Goal: Task Accomplishment & Management: Manage account settings

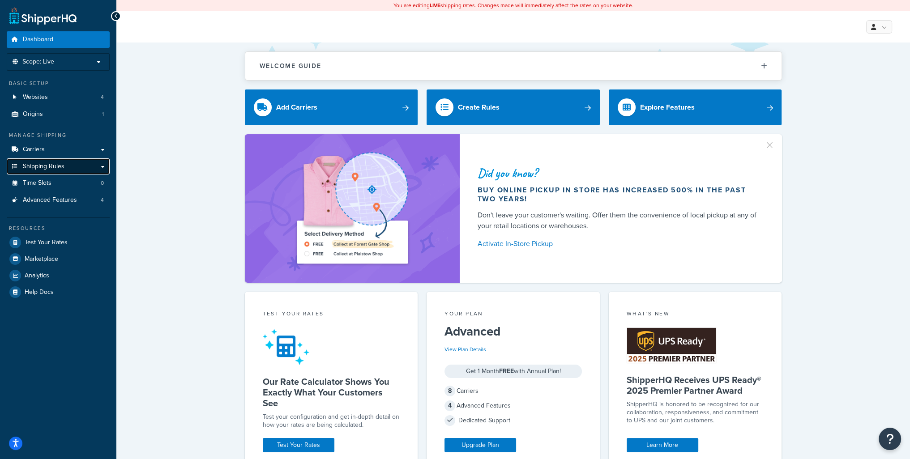
click at [68, 169] on link "Shipping Rules" at bounding box center [58, 166] width 103 height 17
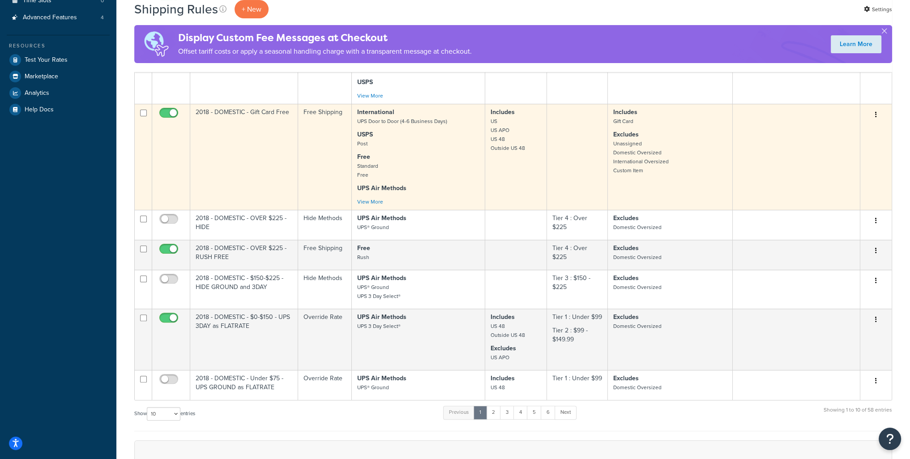
scroll to position [313, 0]
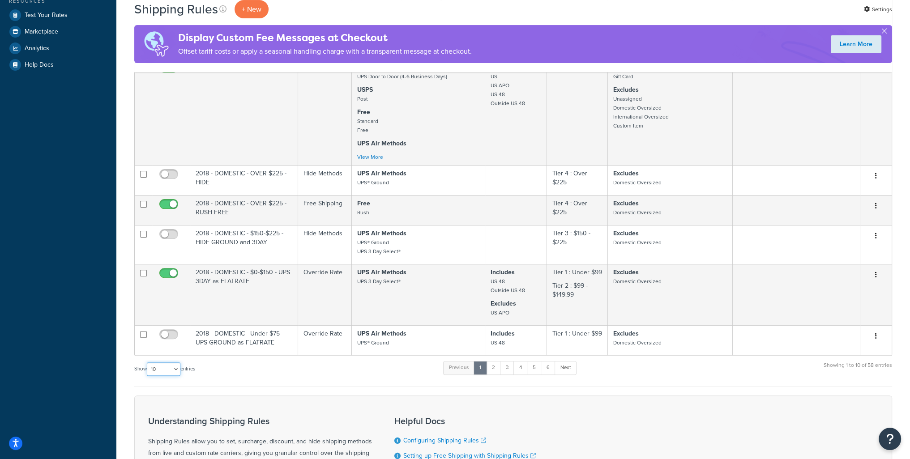
click at [175, 375] on select "10 15 25 50 100 1000" at bounding box center [164, 368] width 34 height 13
click at [148, 366] on select "10 15 25 50 100 1000" at bounding box center [164, 368] width 34 height 13
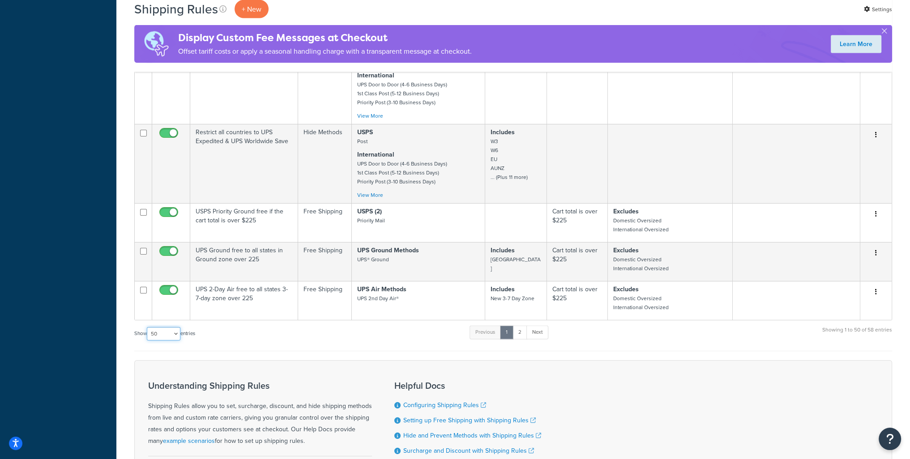
scroll to position [2416, 0]
click at [179, 340] on select "10 15 25 50 100 1000" at bounding box center [164, 333] width 34 height 13
select select "100"
click at [148, 340] on select "10 15 25 50 100 1000" at bounding box center [164, 333] width 34 height 13
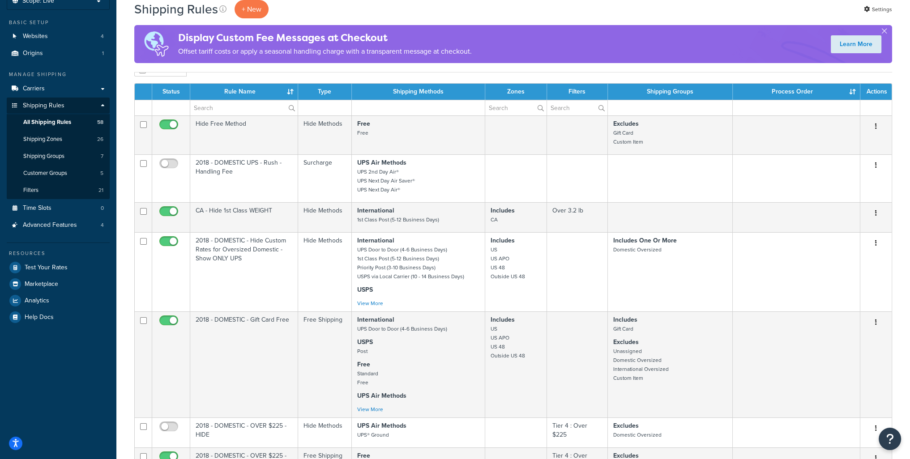
scroll to position [0, 0]
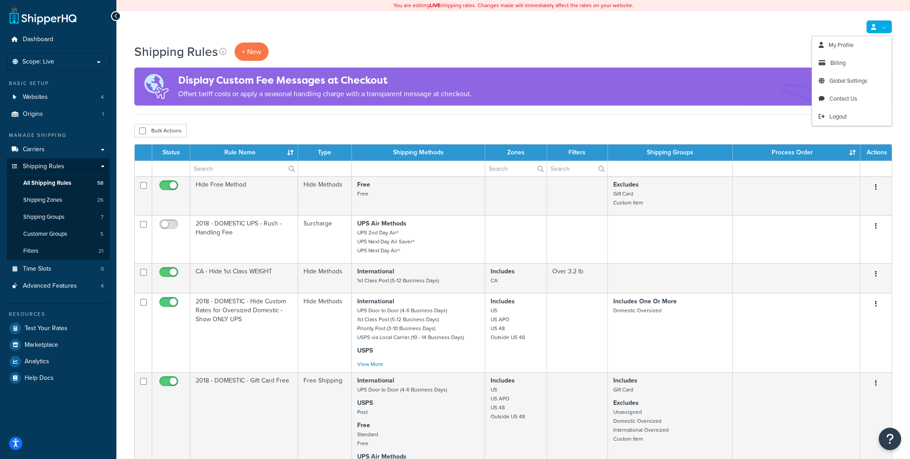
click at [877, 29] on link at bounding box center [879, 26] width 26 height 13
click at [839, 93] on link "Contact Us" at bounding box center [852, 99] width 80 height 18
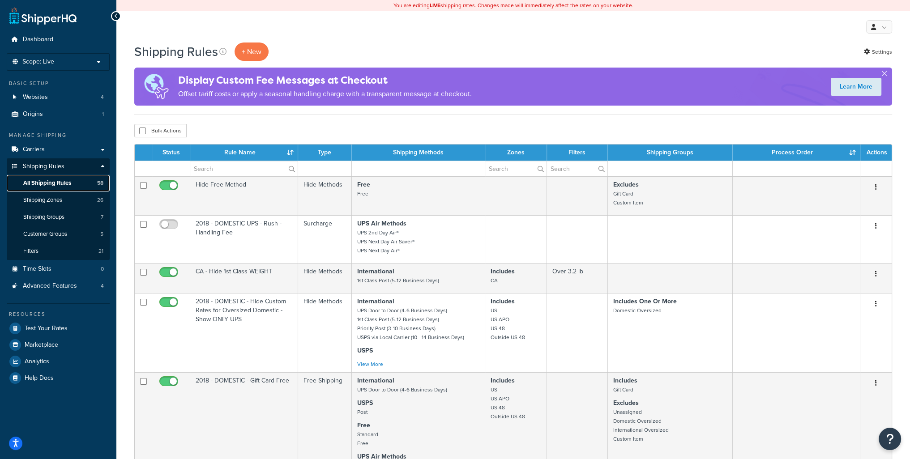
click at [45, 183] on span "All Shipping Rules" at bounding box center [47, 183] width 48 height 8
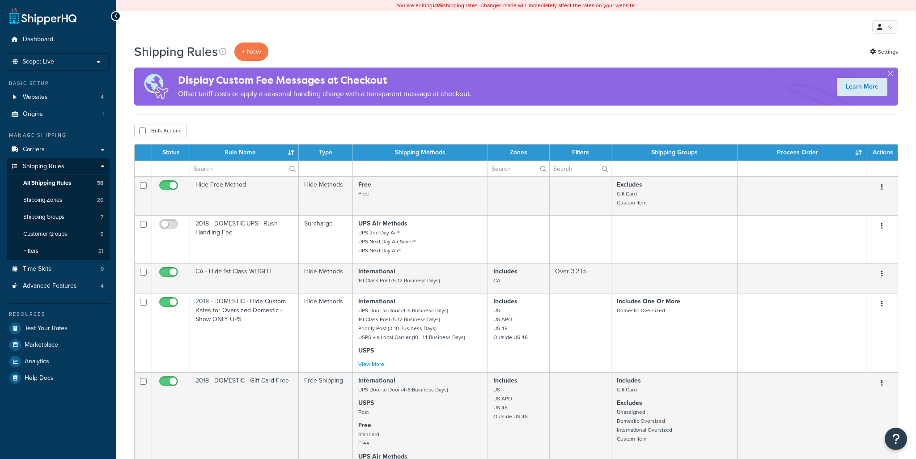
select select "100"
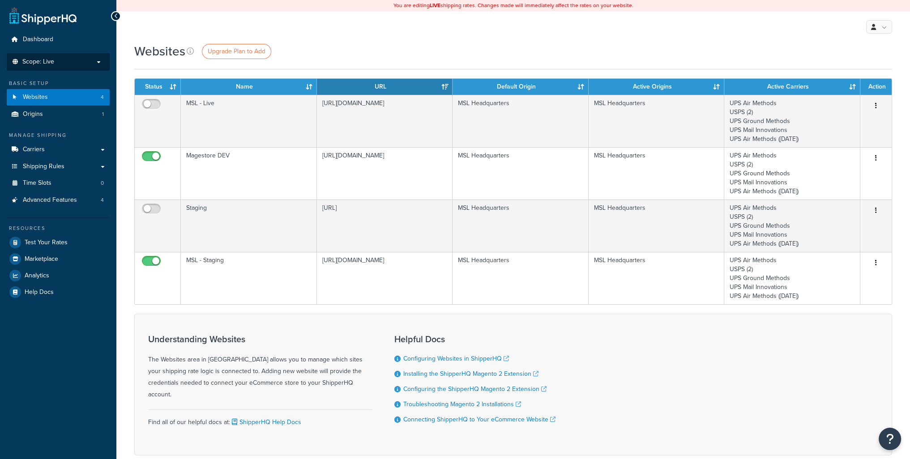
click at [51, 59] on span "Scope: Live" at bounding box center [38, 62] width 32 height 8
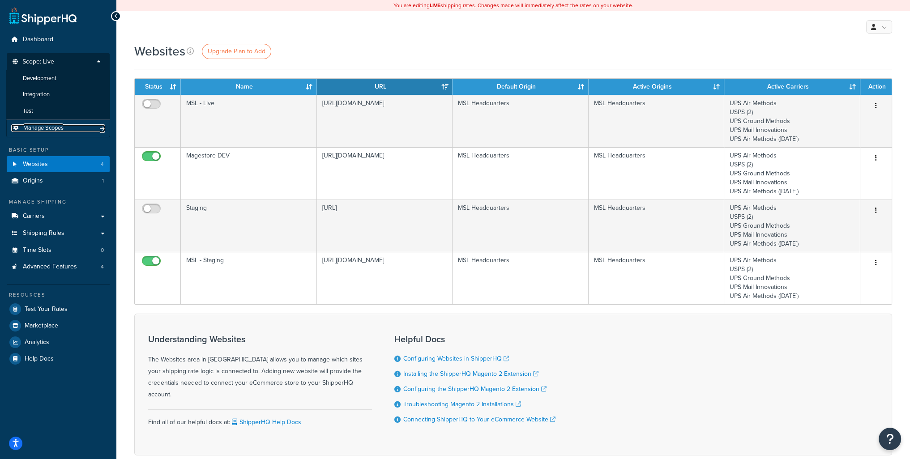
click at [46, 131] on span "Manage Scopes" at bounding box center [43, 128] width 40 height 8
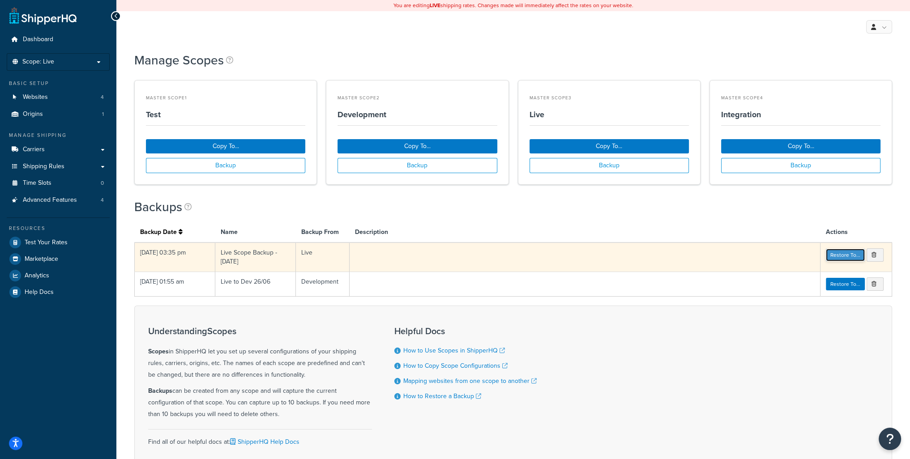
click at [846, 255] on link "Restore To..." at bounding box center [845, 255] width 39 height 13
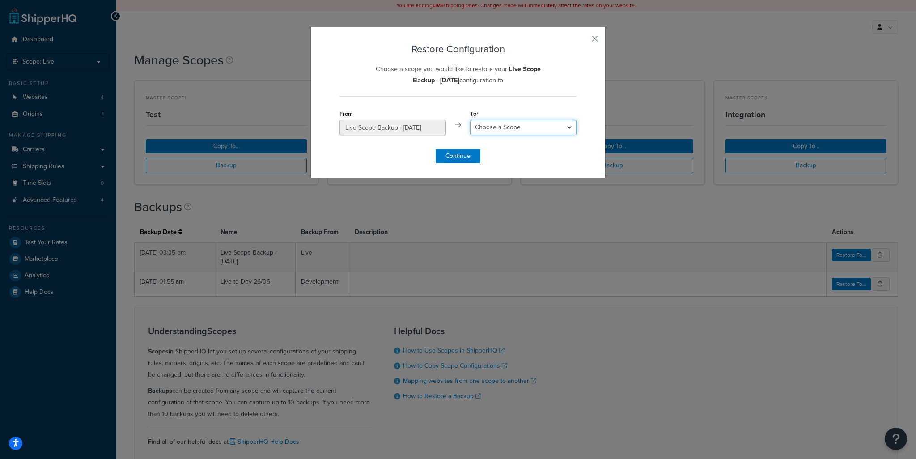
click at [528, 133] on select "Choose a Scope Test Development Live Integration" at bounding box center [523, 127] width 106 height 15
click at [536, 92] on form "Restore Configuration Choose a scope you would like to restore your Live Scope …" at bounding box center [458, 103] width 237 height 119
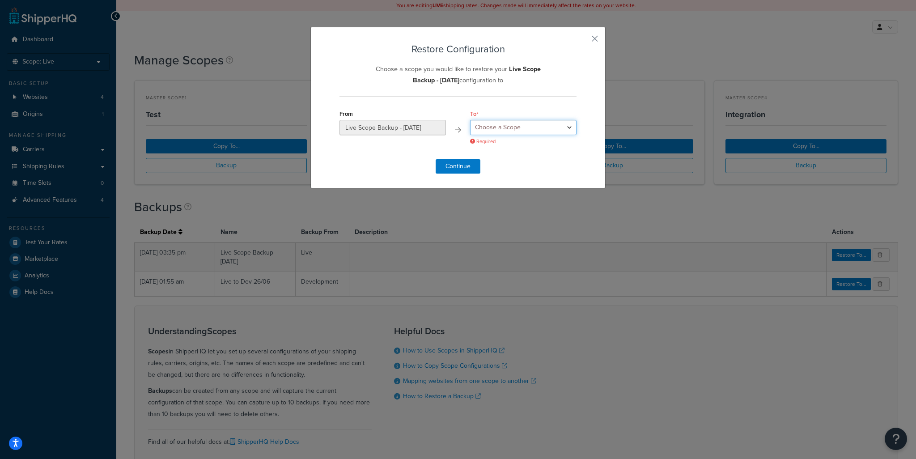
click at [493, 124] on select "Choose a Scope Test Development Live Integration" at bounding box center [523, 127] width 106 height 15
select select "220189"
click at [470, 120] on select "Choose a Scope Test Development Live Integration" at bounding box center [523, 127] width 106 height 15
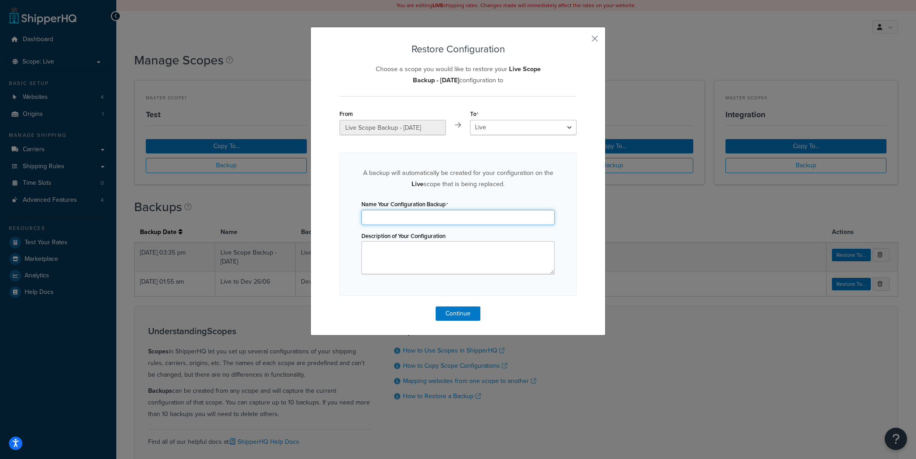
click at [412, 218] on input "Name Your Configuration Backup" at bounding box center [458, 217] width 193 height 15
type input "Live v1 9.16.25"
click at [422, 263] on textarea "Description of Your Configuration" at bounding box center [458, 257] width 193 height 33
type textarea "Attempt the left in Store only avilable"
click at [455, 315] on button "Continue" at bounding box center [458, 313] width 45 height 14
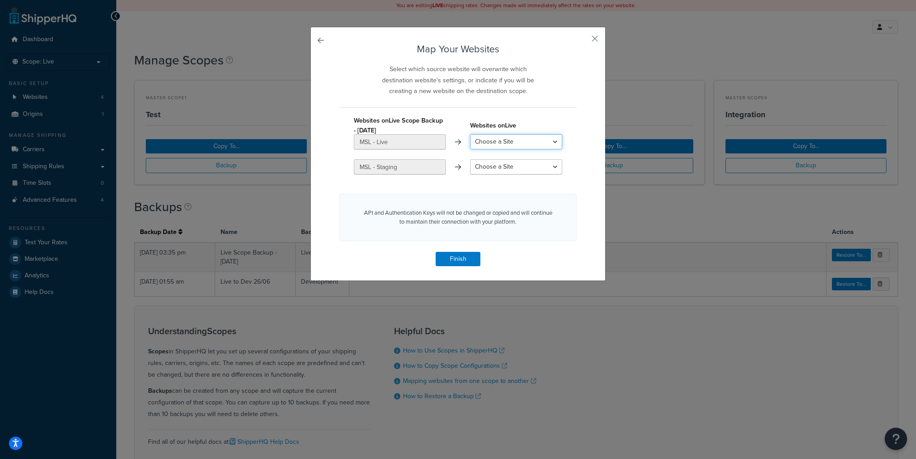
click at [516, 145] on select "Choose a Site MSL - Live MSL - Staging Staging Magestore DEV Create a New Site" at bounding box center [516, 141] width 92 height 15
select select "MSL - Live"
click at [470, 134] on select "Choose a Site MSL - Live MSL - Staging Staging Magestore DEV Create a New Site" at bounding box center [516, 141] width 92 height 15
click at [505, 165] on select "Choose a Site MSL - Staging Staging Magestore DEV Create a New Site" at bounding box center [516, 166] width 92 height 15
click at [362, 210] on div "API and Authentication Keys will not be changed or copied and will continue to …" at bounding box center [458, 217] width 237 height 47
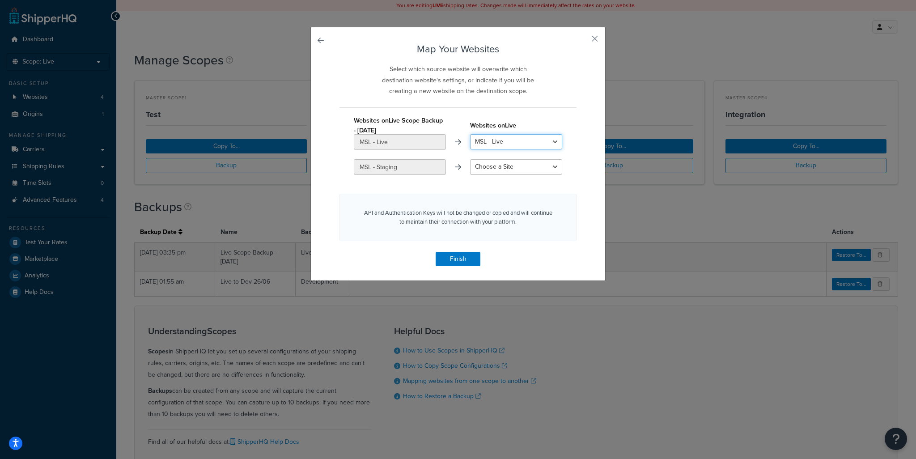
click at [485, 147] on select "Choose a Site MSL - Live MSL - Staging Staging Magestore DEV Create a New Site" at bounding box center [516, 141] width 92 height 15
click at [505, 167] on select "Choose a Site MSL - Staging Staging Magestore DEV Create a New Site" at bounding box center [516, 166] width 92 height 15
select select "Staging"
click at [470, 159] on select "Choose a Site MSL - Staging Staging Magestore DEV Create a New Site" at bounding box center [516, 166] width 92 height 15
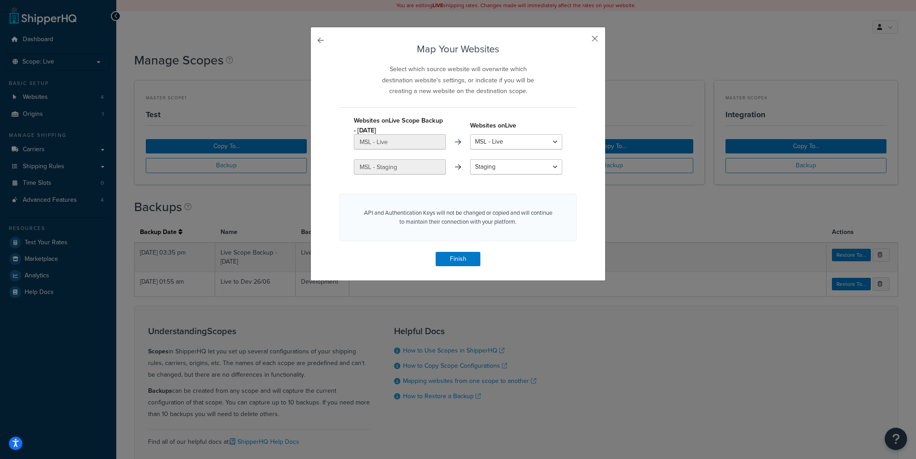
click at [577, 42] on button "button" at bounding box center [576, 43] width 2 height 2
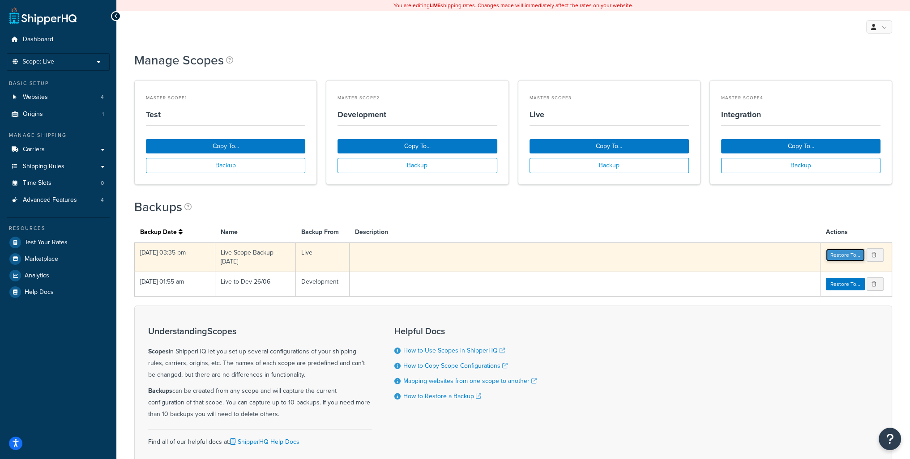
click at [840, 255] on link "Restore To..." at bounding box center [845, 255] width 39 height 13
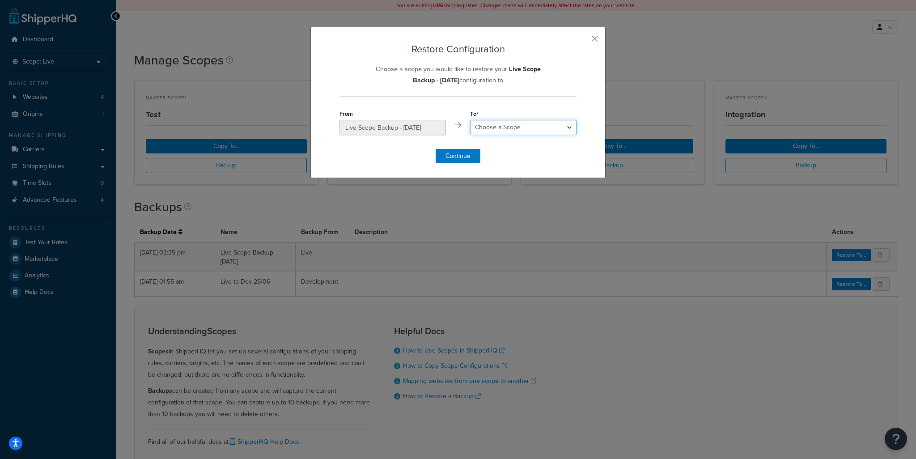
click at [528, 131] on select "Choose a Scope Test Development Live Integration" at bounding box center [523, 127] width 106 height 15
select select "220189"
click at [470, 120] on select "Choose a Scope Test Development Live Integration" at bounding box center [523, 127] width 106 height 15
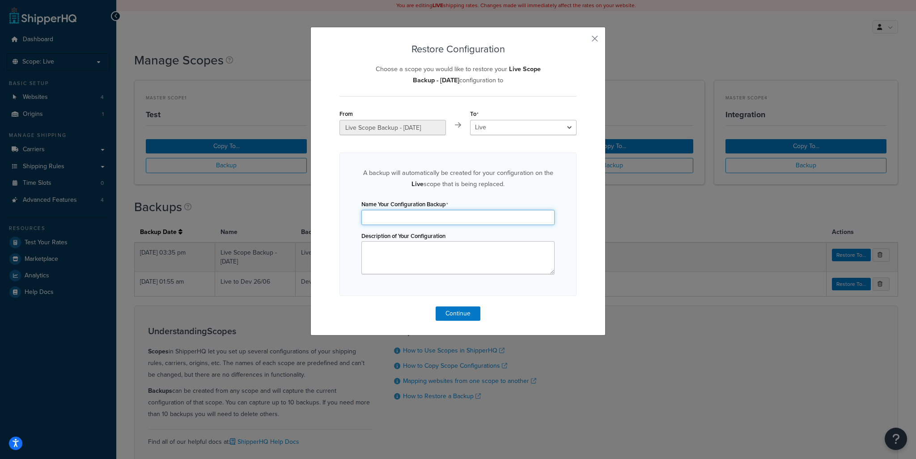
click at [389, 219] on input "Name Your Configuration Backup" at bounding box center [458, 217] width 193 height 15
type input "Live v1"
click at [387, 247] on textarea "not workoing" at bounding box center [458, 257] width 193 height 33
click at [436, 274] on textarea "not working" at bounding box center [458, 257] width 193 height 33
type textarea "not working"
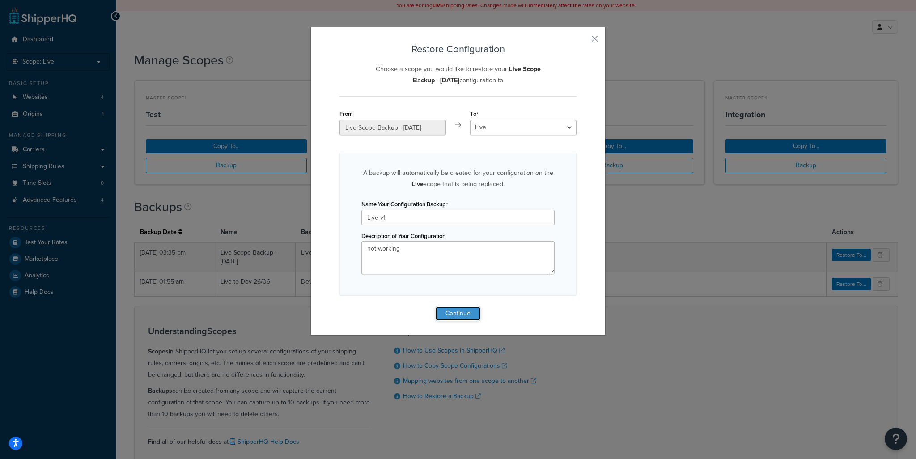
click at [456, 314] on button "Continue" at bounding box center [458, 313] width 45 height 14
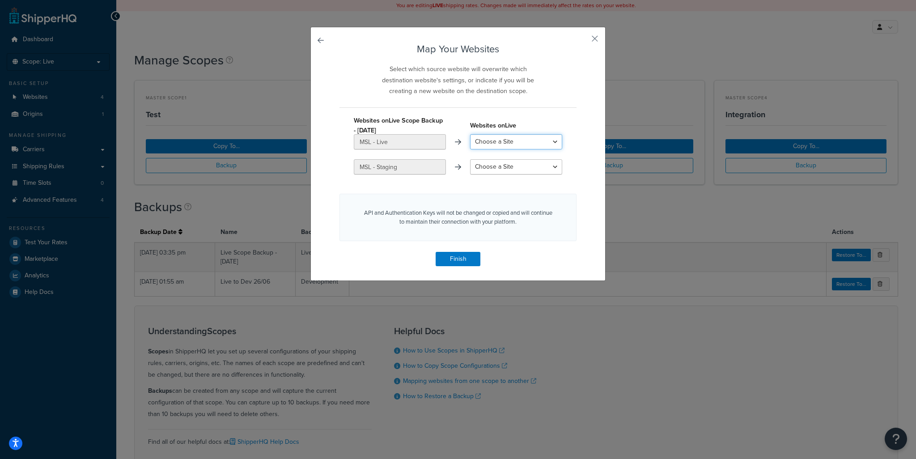
click at [499, 145] on select "Choose a Site MSL - Live MSL - Staging Staging Magestore DEV Create a New Site" at bounding box center [516, 141] width 92 height 15
select select "MSL - Live"
click at [470, 134] on select "Choose a Site MSL - Live MSL - Staging Staging Magestore DEV Create a New Site" at bounding box center [516, 141] width 92 height 15
click at [493, 166] on select "Choose a Site MSL - Staging Staging Magestore DEV Create a New Site" at bounding box center [516, 166] width 92 height 15
select select "Staging"
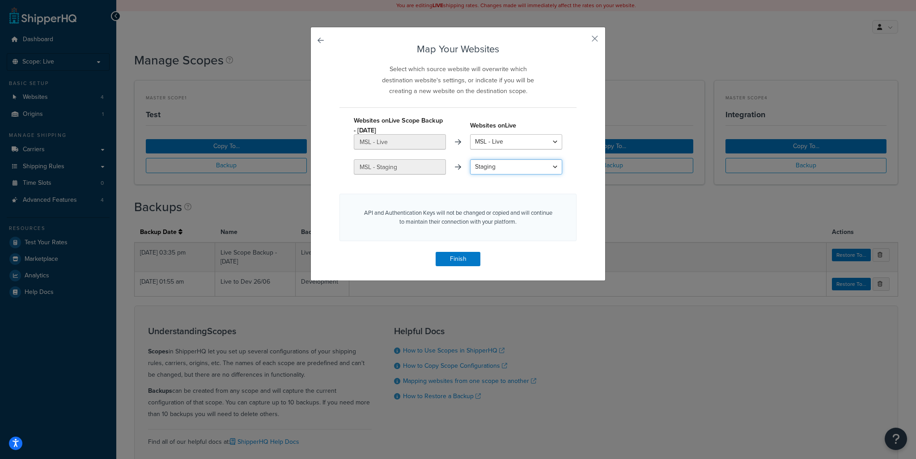
click at [470, 159] on select "Choose a Site MSL - Staging Staging Magestore DEV Create a New Site" at bounding box center [516, 166] width 92 height 15
click at [464, 255] on button "Finish" at bounding box center [458, 259] width 45 height 14
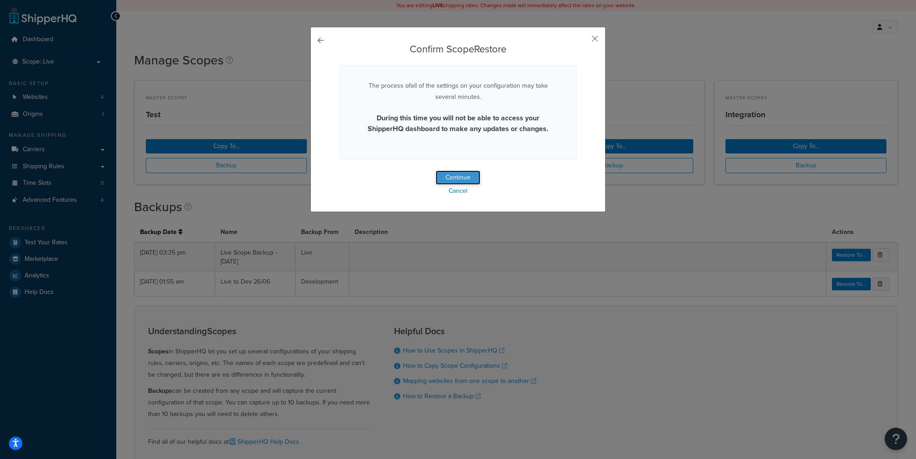
click at [468, 178] on button "Continue" at bounding box center [458, 177] width 45 height 14
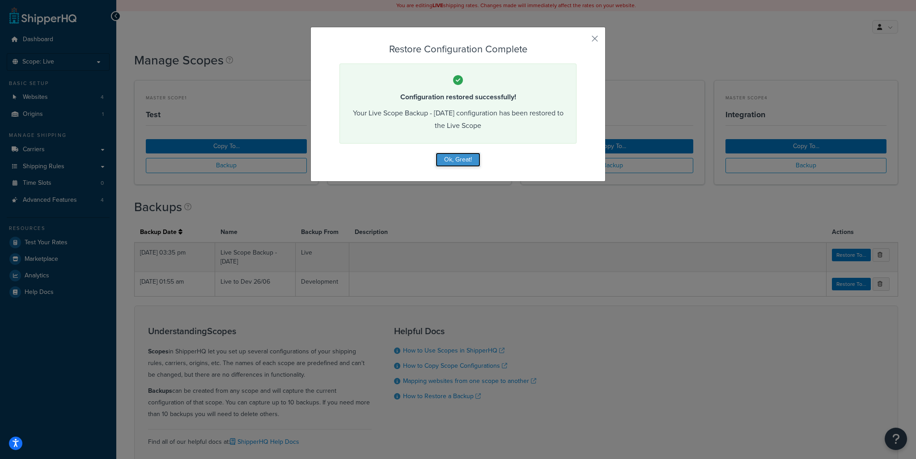
click at [461, 156] on button "Ok, Great!" at bounding box center [458, 160] width 45 height 14
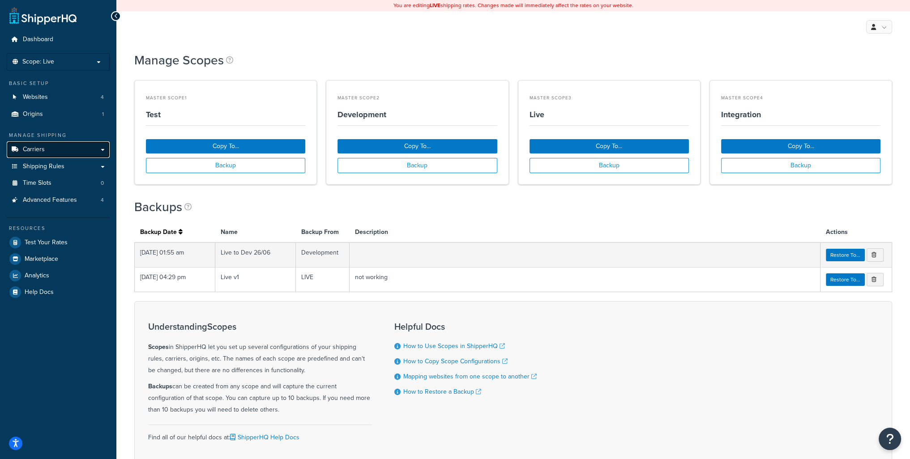
click at [47, 151] on link "Carriers" at bounding box center [58, 149] width 103 height 17
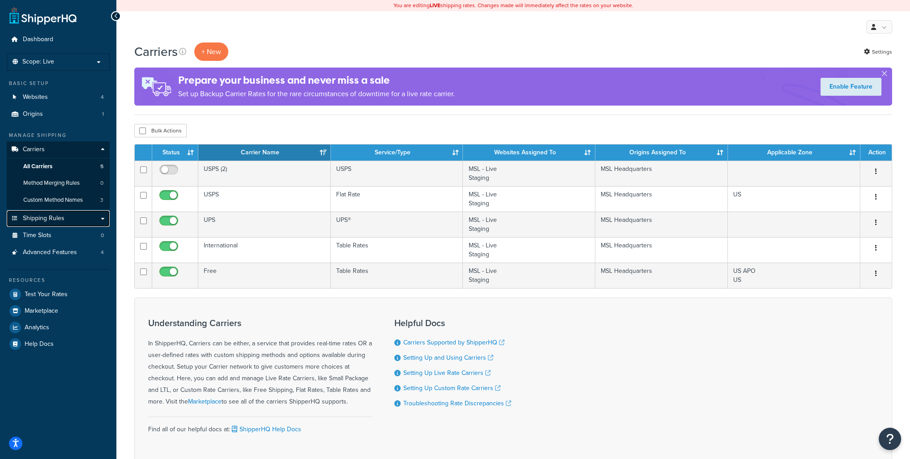
click at [55, 221] on span "Shipping Rules" at bounding box center [44, 219] width 42 height 8
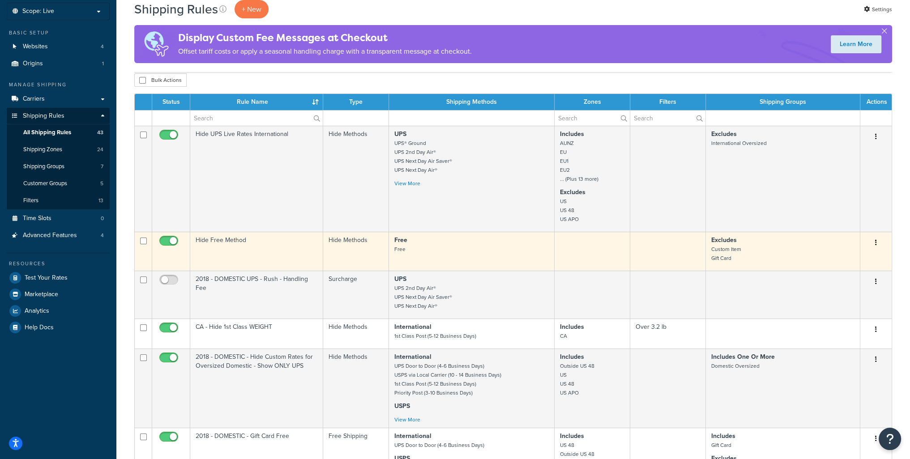
scroll to position [89, 0]
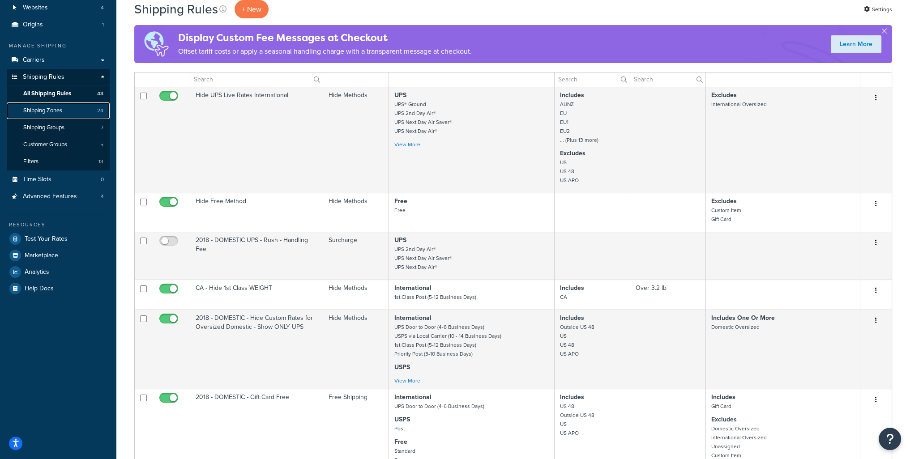
click at [36, 111] on span "Shipping Zones" at bounding box center [42, 111] width 39 height 8
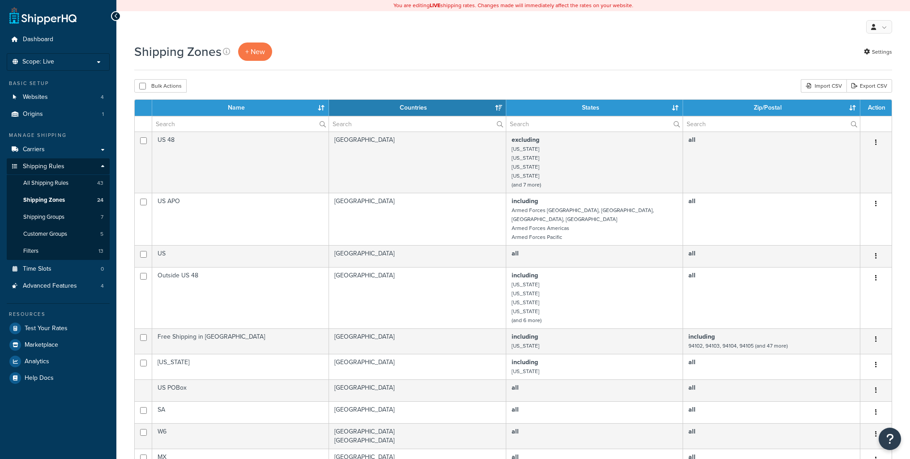
select select "15"
click at [51, 198] on span "Shipping Zones" at bounding box center [44, 200] width 42 height 8
select select "15"
click at [27, 101] on span "Websites" at bounding box center [35, 98] width 25 height 8
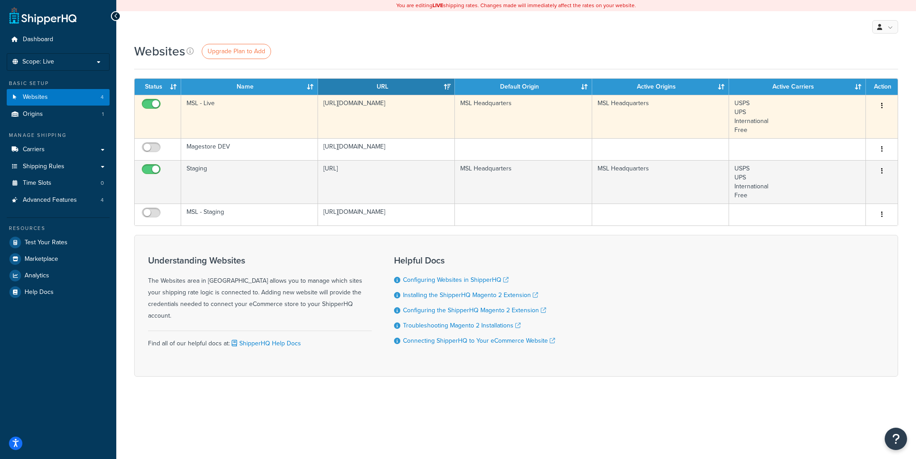
click at [888, 106] on button "button" at bounding box center [882, 106] width 13 height 14
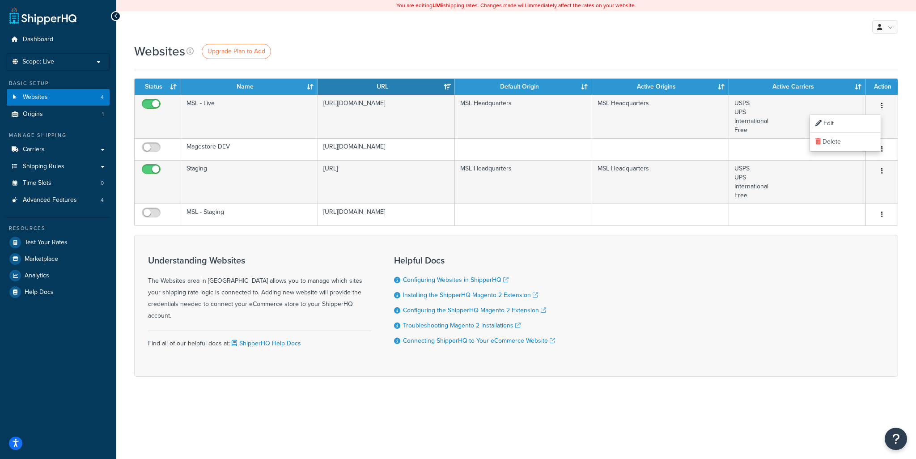
click at [822, 61] on div "Websites Upgrade Plan to Add" at bounding box center [516, 56] width 764 height 27
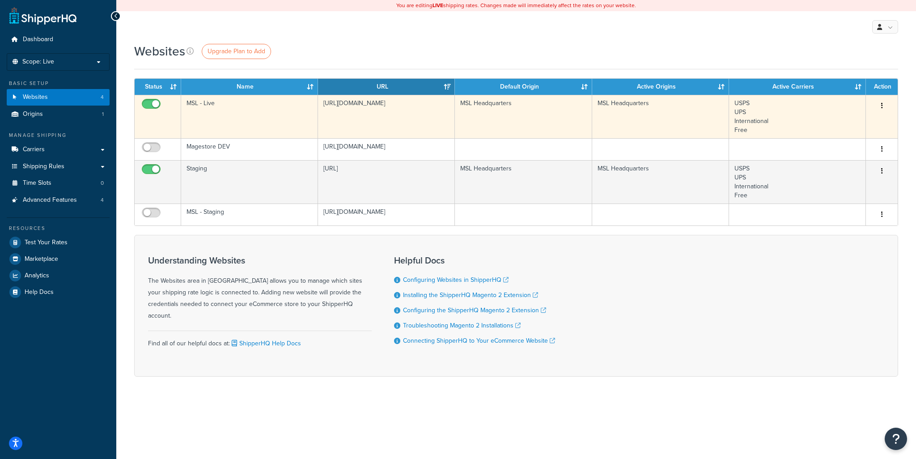
click at [884, 106] on button "button" at bounding box center [882, 106] width 13 height 14
click at [845, 123] on link "Edit" at bounding box center [845, 124] width 71 height 18
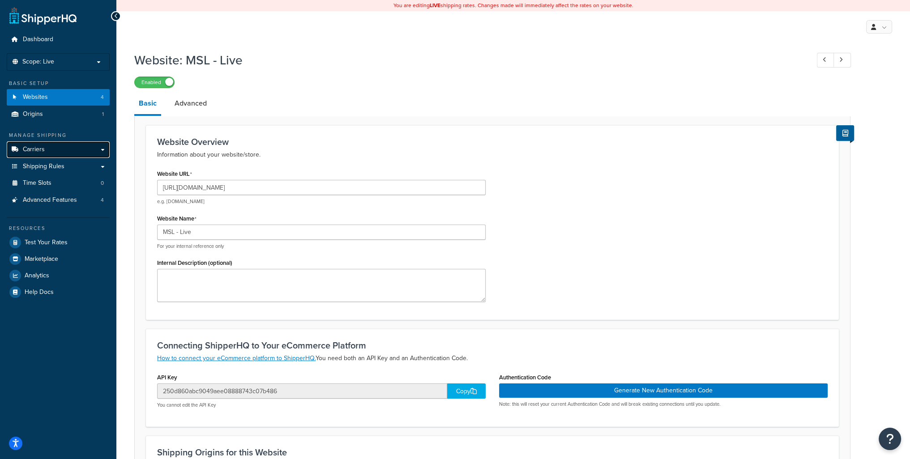
click at [39, 146] on span "Carriers" at bounding box center [34, 150] width 22 height 8
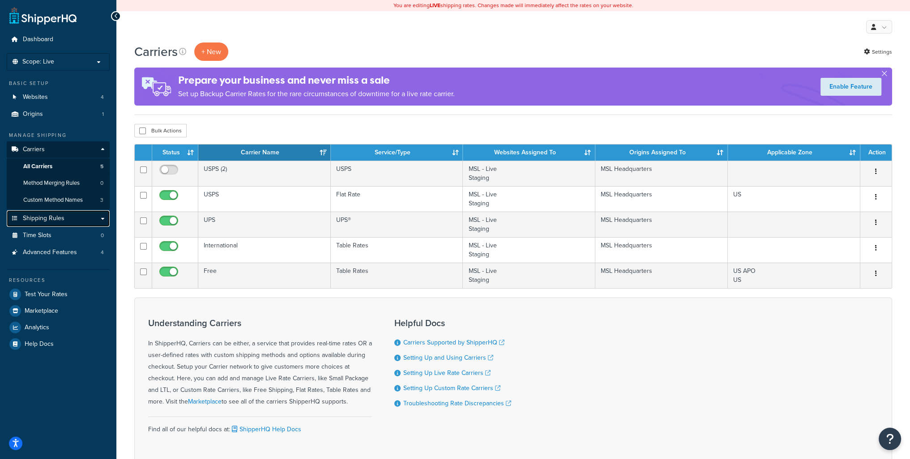
click at [61, 221] on span "Shipping Rules" at bounding box center [44, 219] width 42 height 8
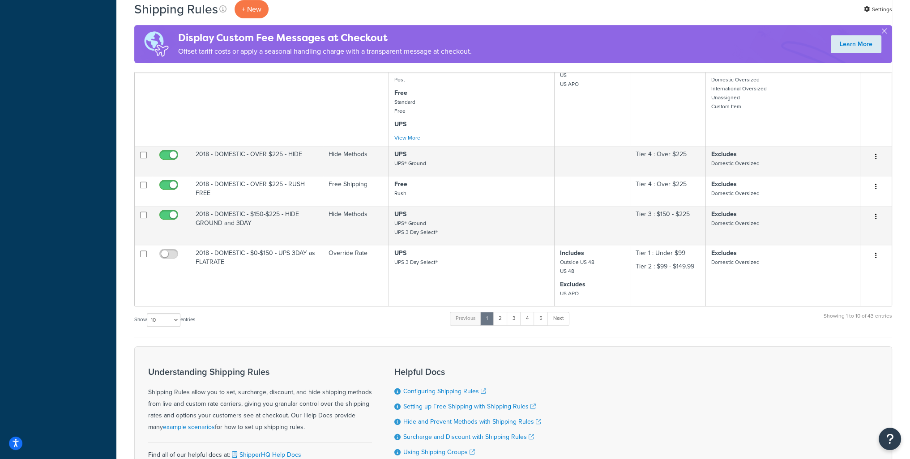
scroll to position [492, 0]
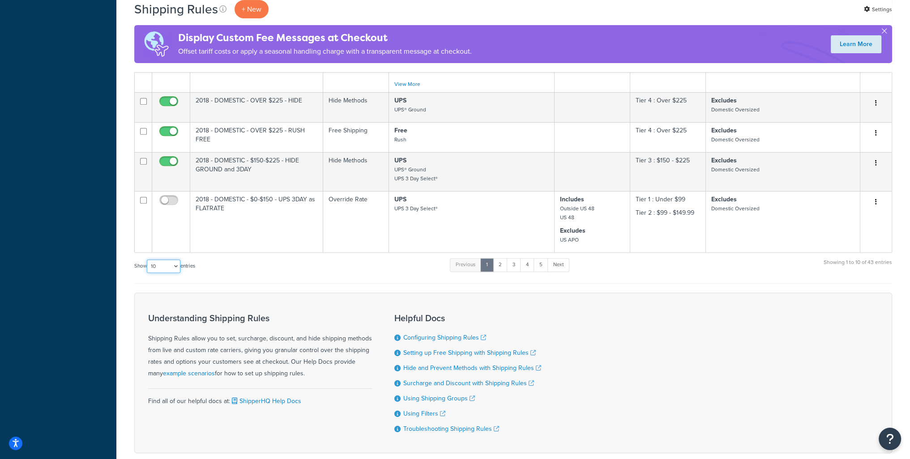
click at [175, 271] on select "10 15 25 50 100 1000" at bounding box center [164, 266] width 34 height 13
select select "100"
click at [148, 264] on select "10 15 25 50 100 1000" at bounding box center [164, 266] width 34 height 13
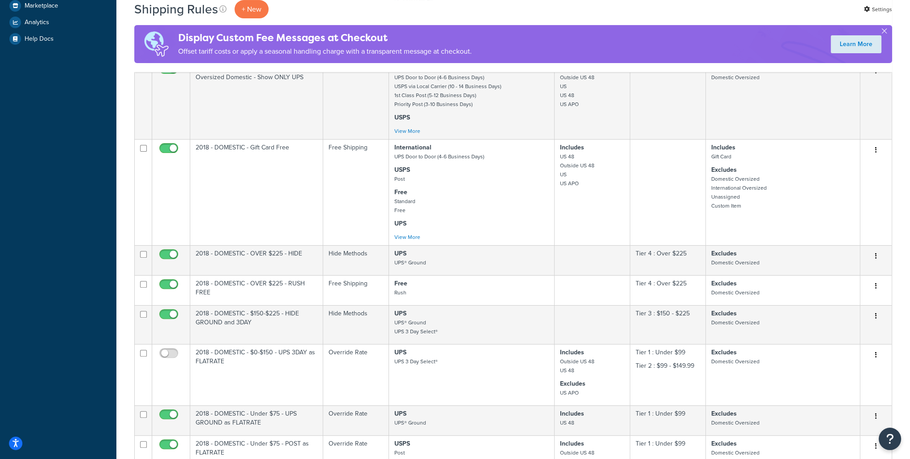
scroll to position [0, 0]
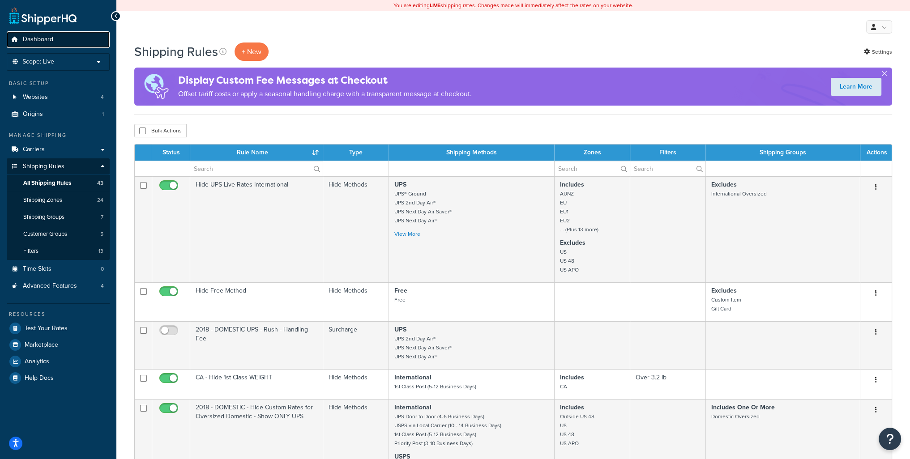
click at [34, 47] on link "Dashboard" at bounding box center [58, 39] width 103 height 17
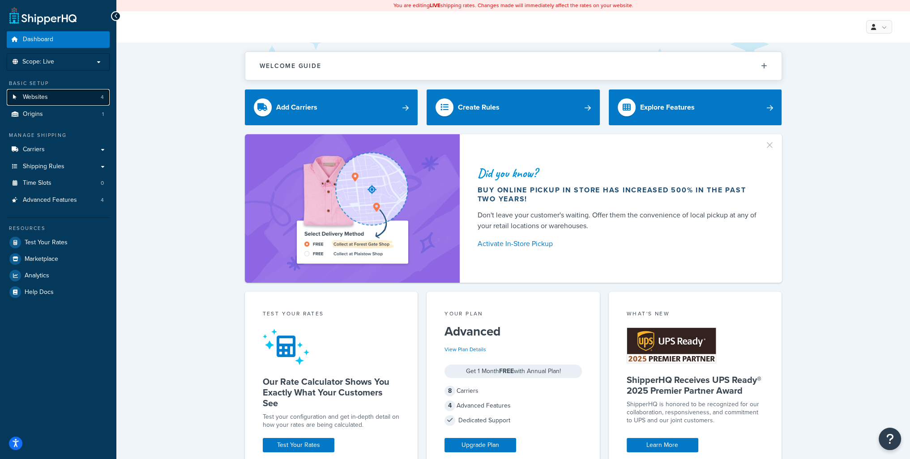
click at [38, 92] on link "Websites 4" at bounding box center [58, 97] width 103 height 17
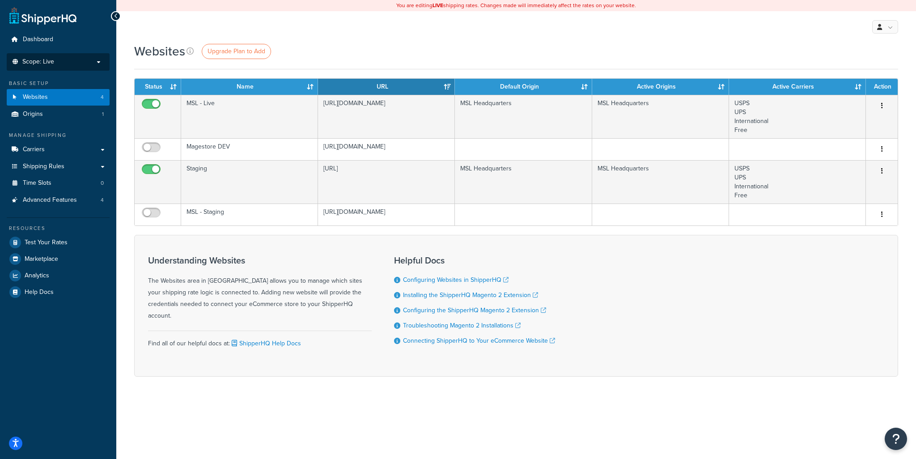
click at [43, 59] on span "Scope: Live" at bounding box center [38, 62] width 32 height 8
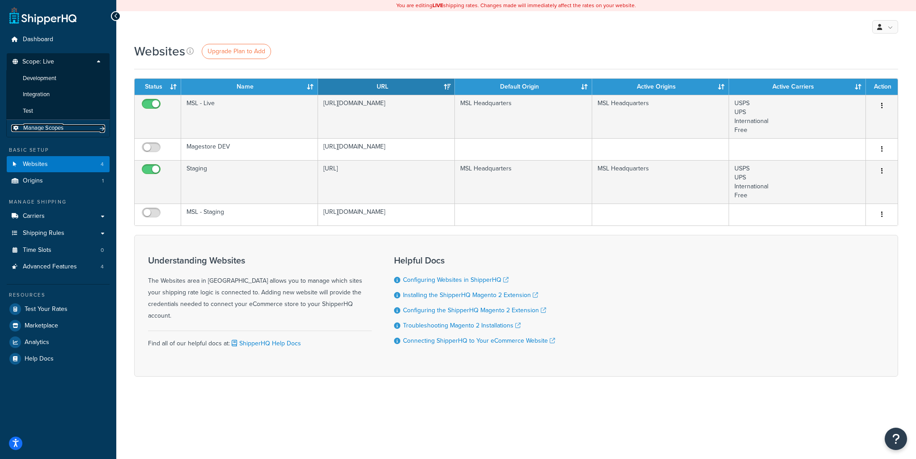
click at [42, 129] on span "Manage Scopes" at bounding box center [43, 128] width 40 height 8
